Goal: Navigation & Orientation: Find specific page/section

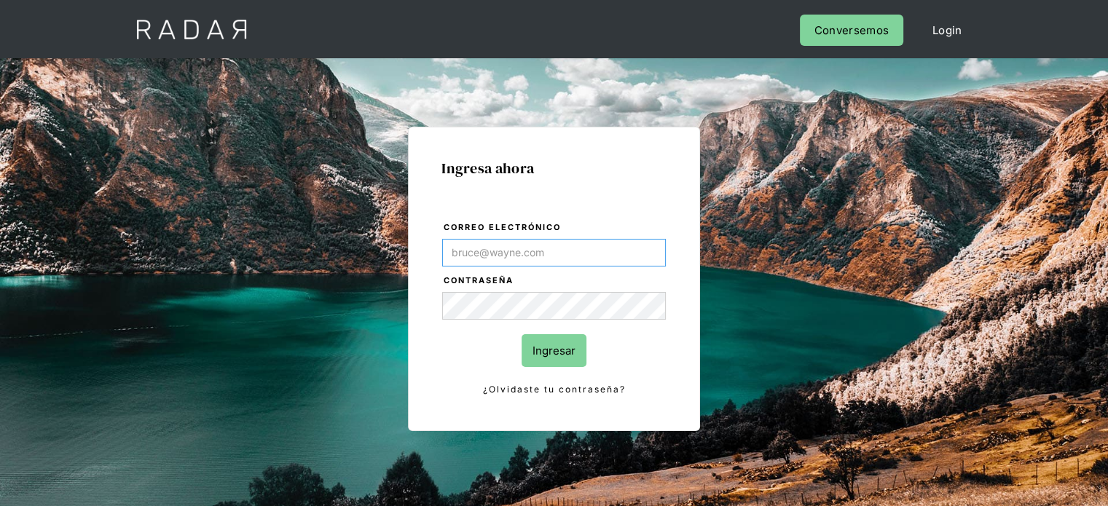
type input "[EMAIL_ADDRESS][PERSON_NAME][DOMAIN_NAME]"
click at [556, 354] on input "Ingresar" at bounding box center [554, 350] width 65 height 33
type input "[EMAIL_ADDRESS][PERSON_NAME][DOMAIN_NAME]"
click at [524, 349] on input "Ingresar" at bounding box center [554, 350] width 65 height 33
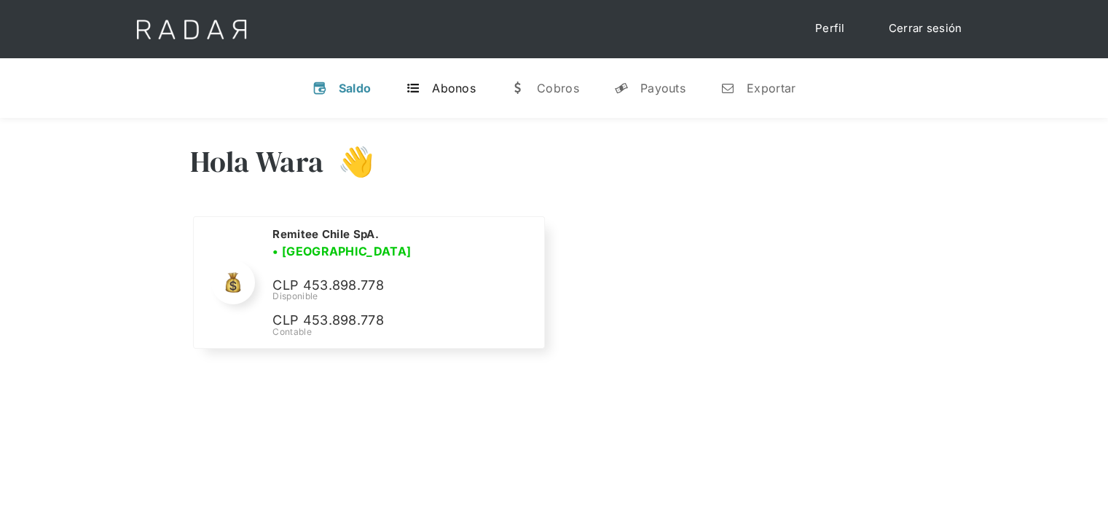
click at [450, 85] on div "Abonos" at bounding box center [454, 88] width 44 height 15
